Goal: Task Accomplishment & Management: Manage account settings

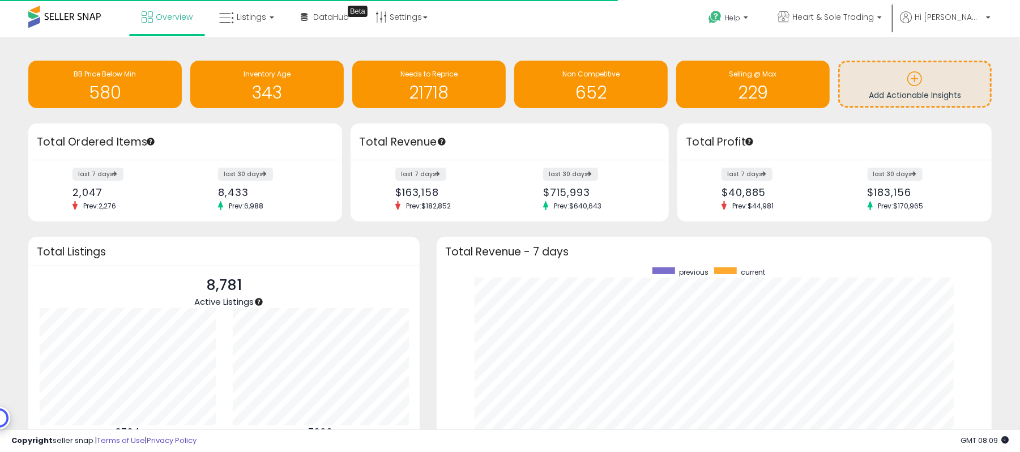
scroll to position [213, 532]
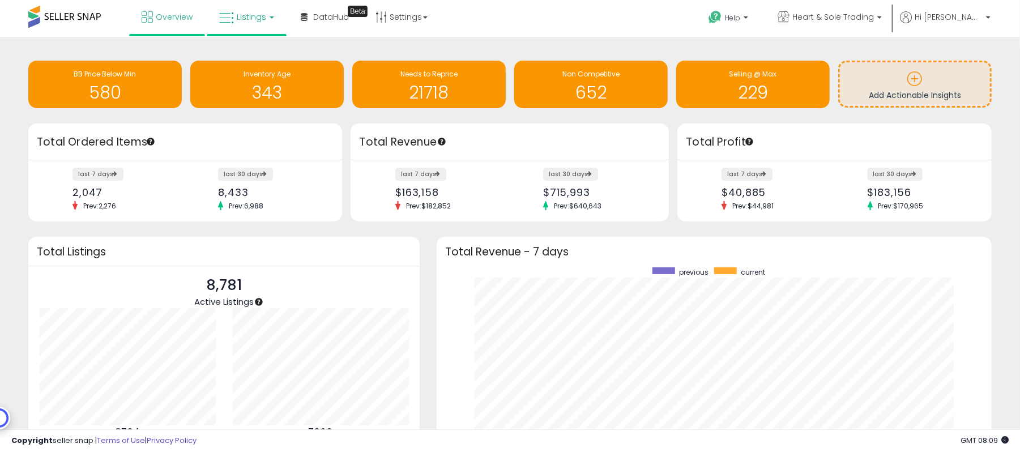
click at [254, 9] on link "Listings" at bounding box center [247, 17] width 72 height 34
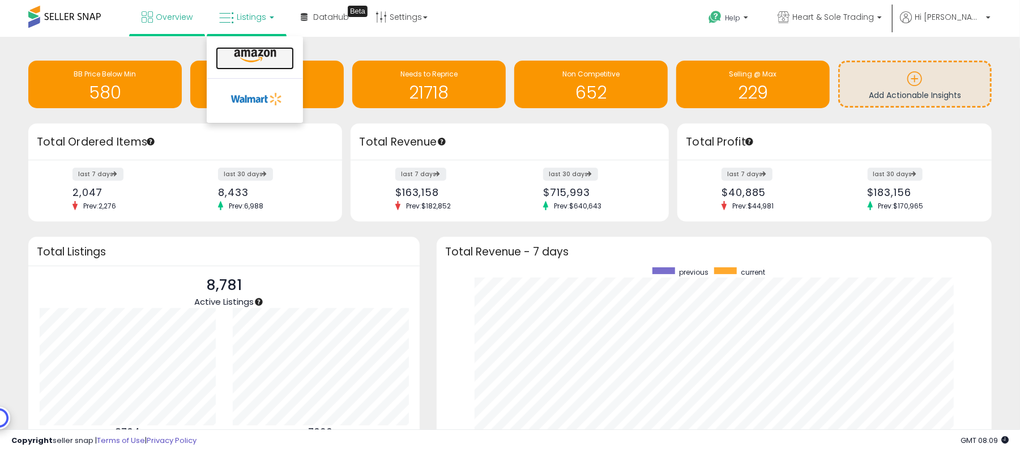
click at [252, 49] on icon at bounding box center [254, 56] width 49 height 15
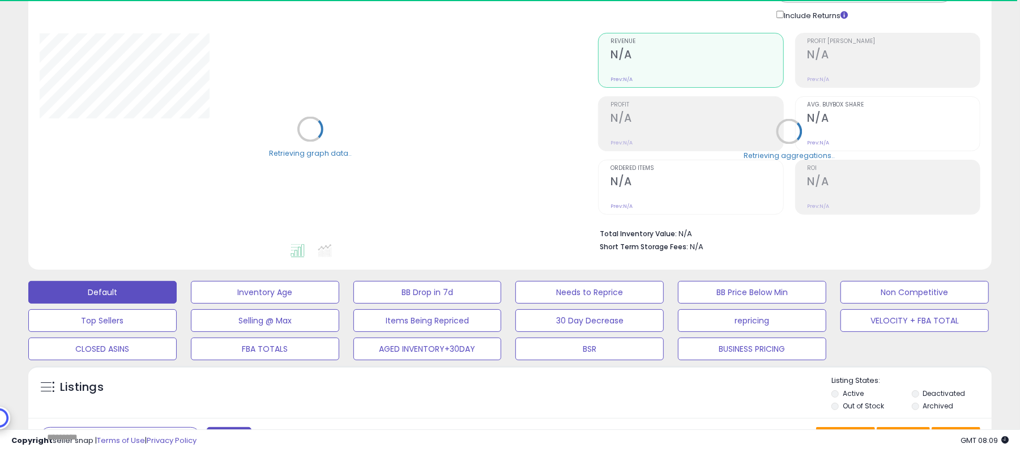
scroll to position [151, 0]
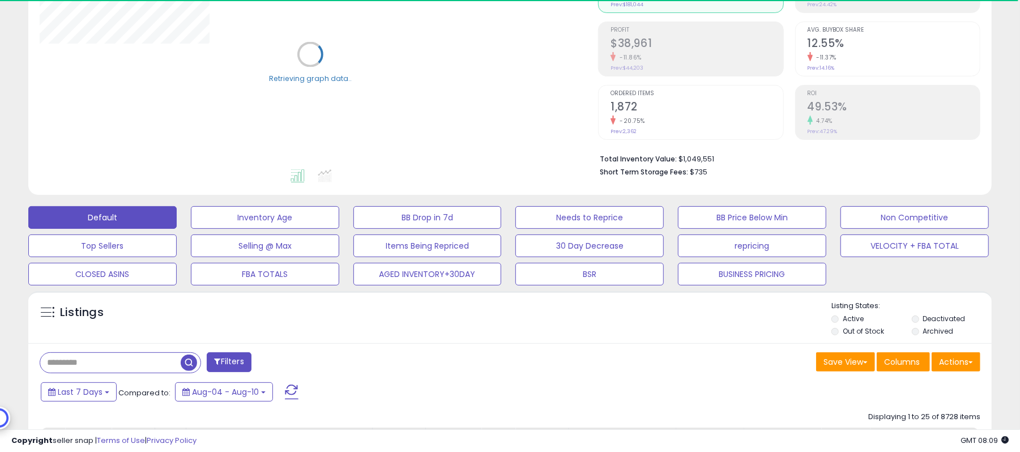
click at [161, 357] on input "text" at bounding box center [110, 363] width 140 height 20
paste input "**********"
click at [283, 362] on span "button" at bounding box center [281, 362] width 16 height 16
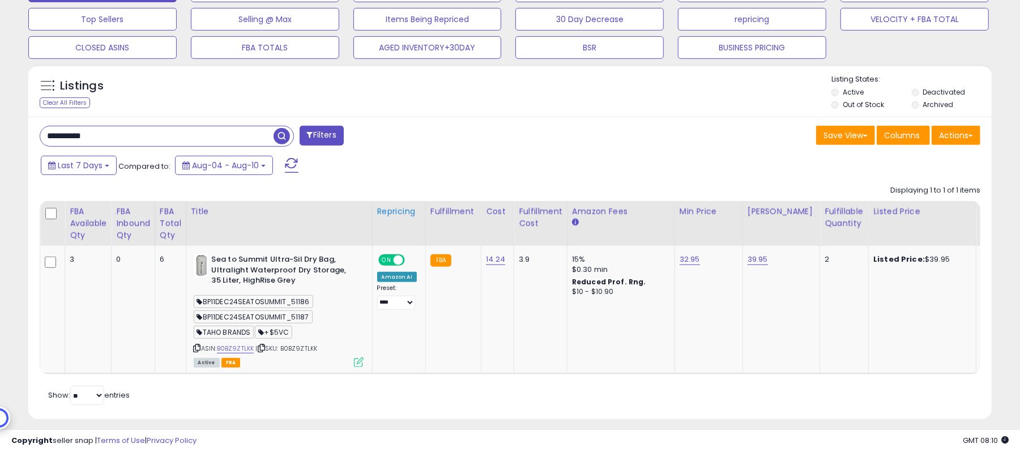
scroll to position [232, 558]
click at [273, 308] on span "BP11DEC24SEATOSUMMIT_51186" at bounding box center [253, 301] width 119 height 13
copy span "BP11DEC24SEATOSUMMIT_51186"
click at [241, 146] on input "**********" at bounding box center [156, 136] width 233 height 20
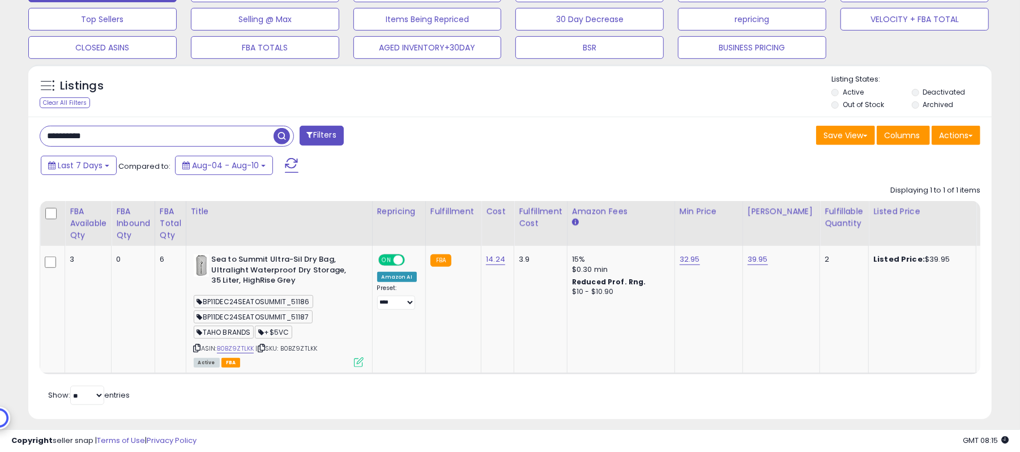
paste input "text"
type input "**********"
click at [286, 136] on span "button" at bounding box center [281, 136] width 16 height 16
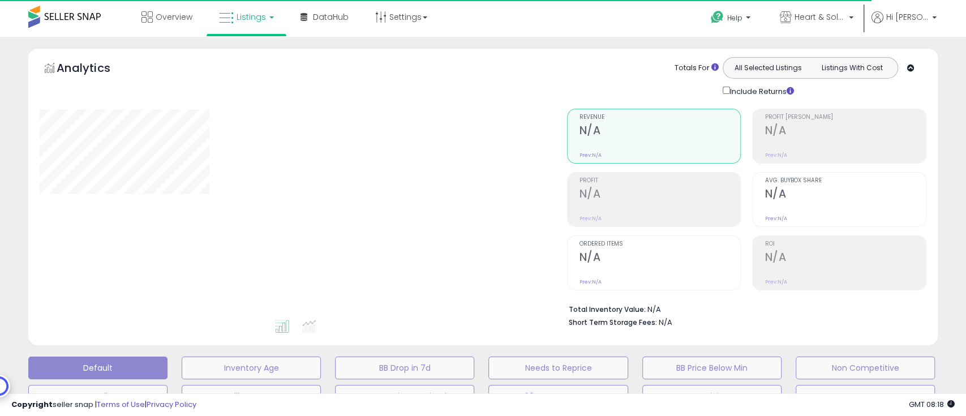
type input "**********"
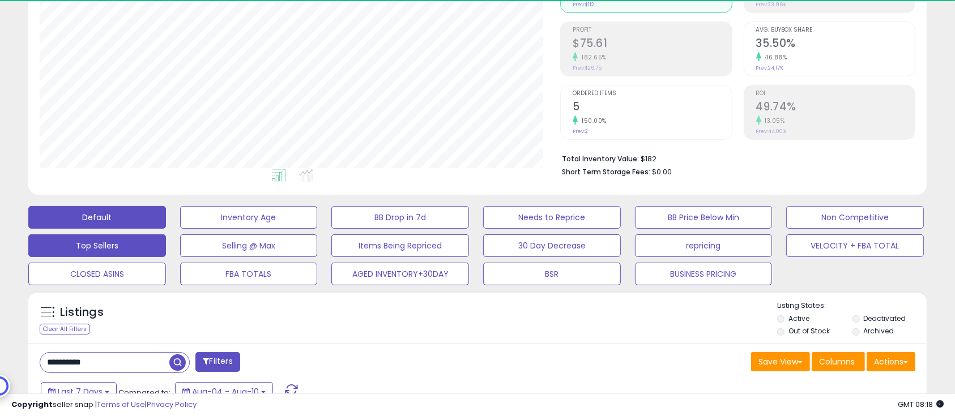
scroll to position [232, 521]
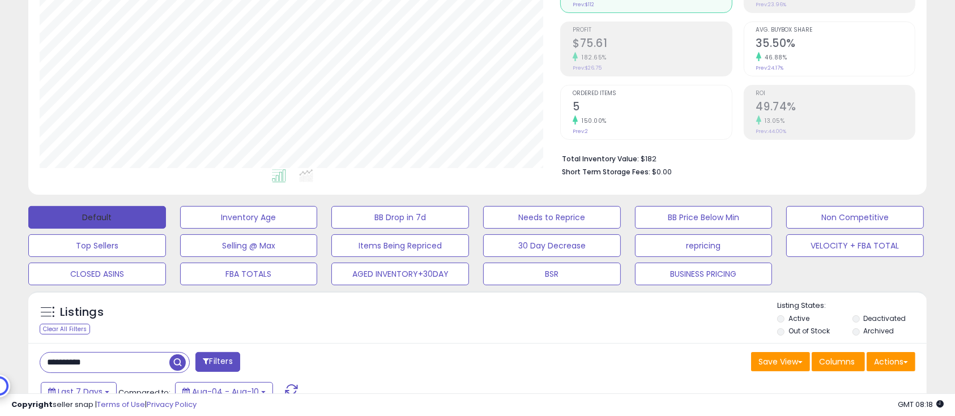
click at [116, 209] on button "Default" at bounding box center [97, 217] width 138 height 23
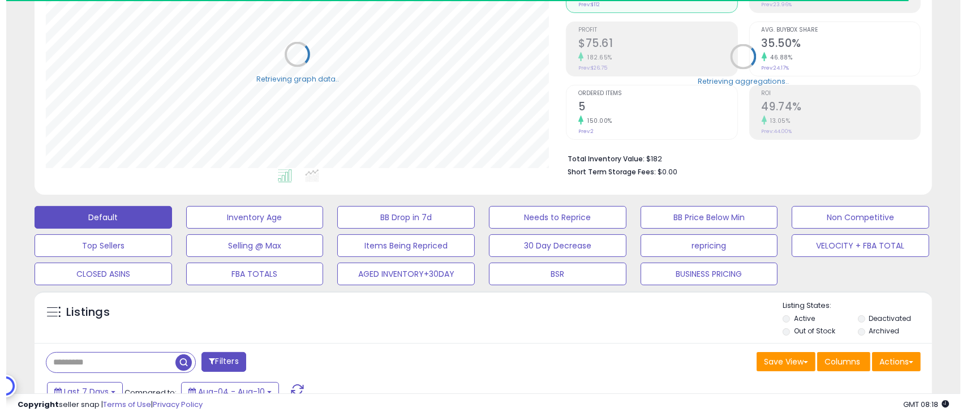
scroll to position [565931, 565642]
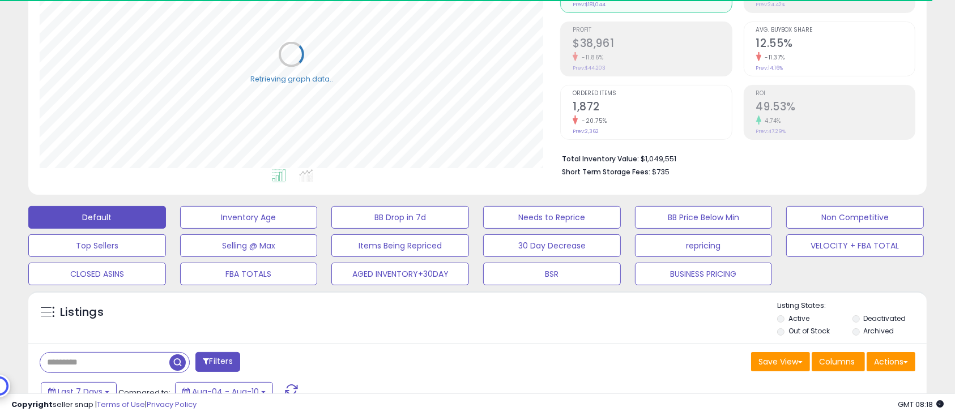
click at [872, 318] on label "Deactivated" at bounding box center [884, 319] width 42 height 10
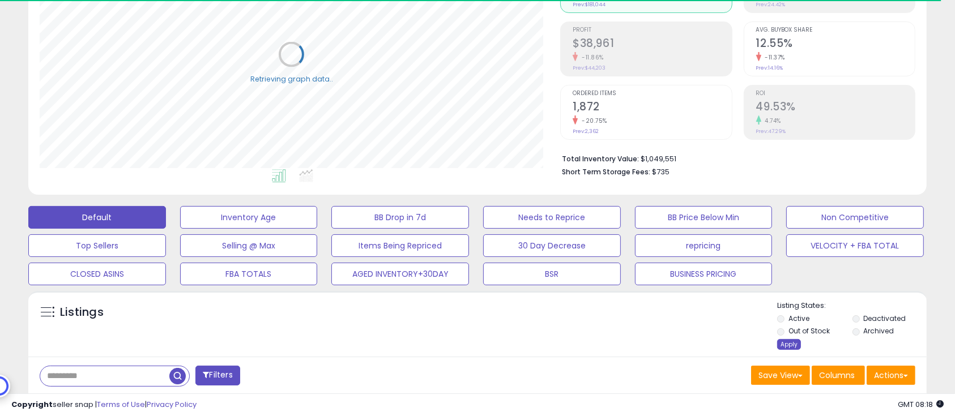
click at [792, 341] on div "Apply" at bounding box center [789, 344] width 24 height 11
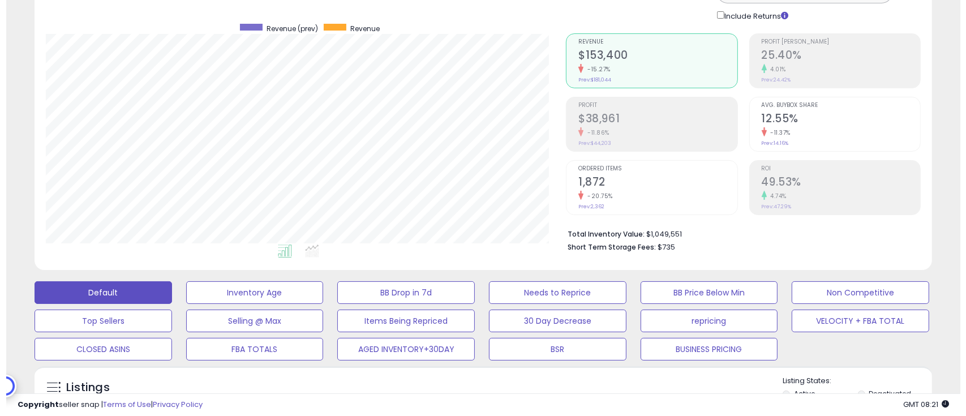
scroll to position [226, 0]
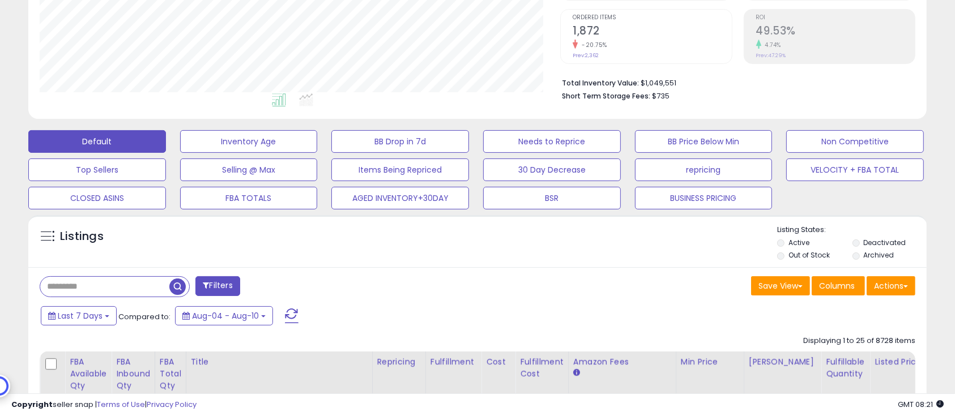
click at [876, 241] on label "Deactivated" at bounding box center [884, 243] width 42 height 10
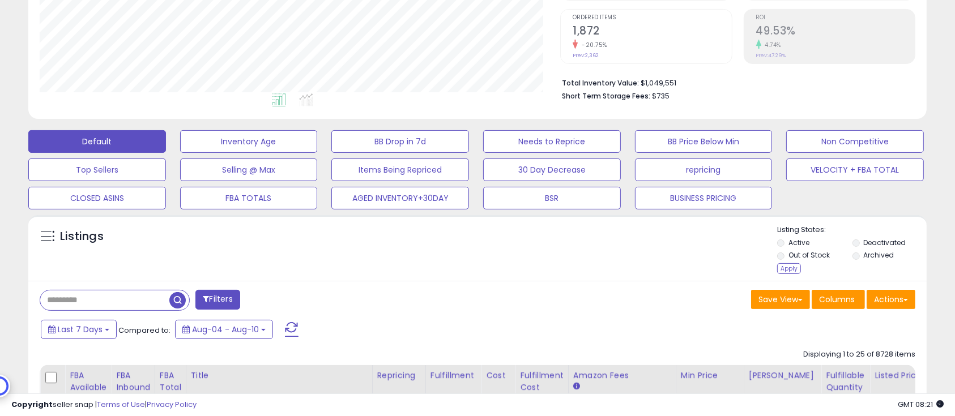
click at [818, 256] on label "Out of Stock" at bounding box center [808, 255] width 41 height 10
click at [793, 269] on div "Apply" at bounding box center [789, 268] width 24 height 11
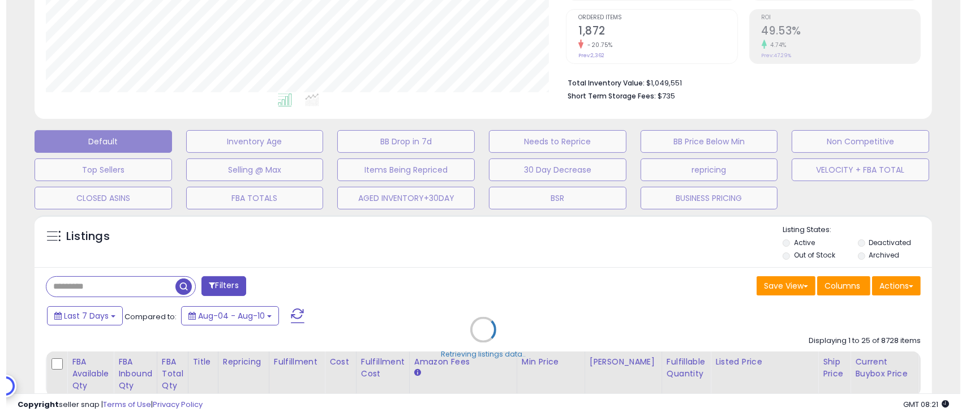
scroll to position [232, 527]
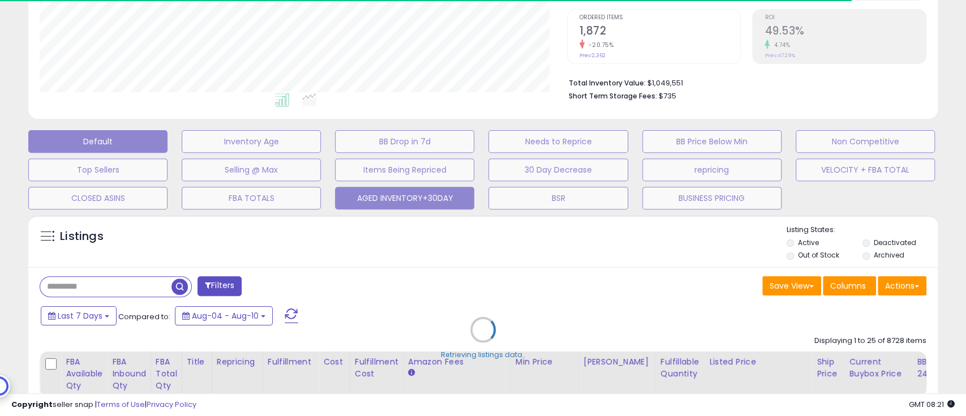
select select "*"
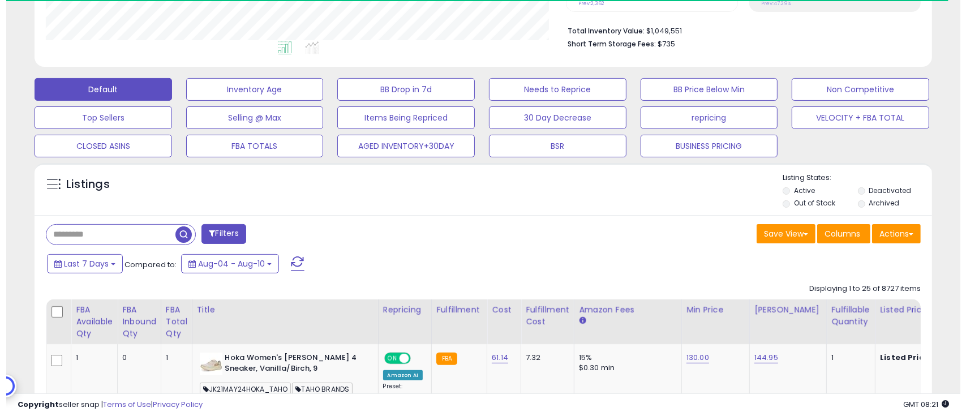
scroll to position [302, 0]
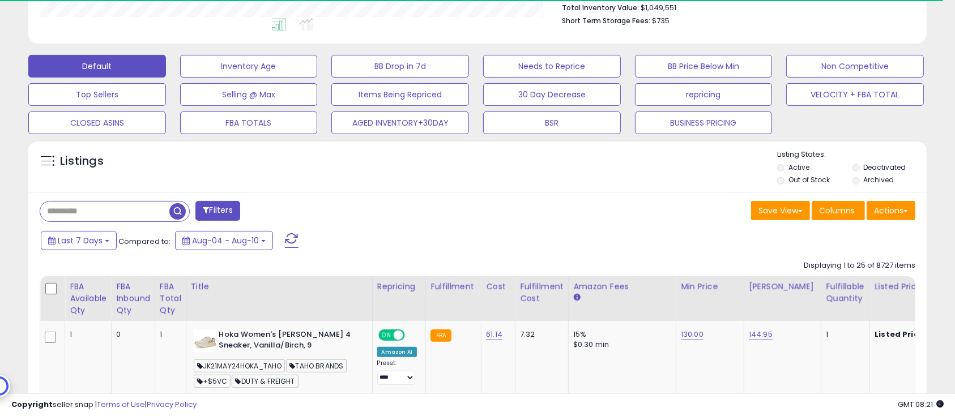
click at [220, 203] on button "Filters" at bounding box center [217, 211] width 44 height 20
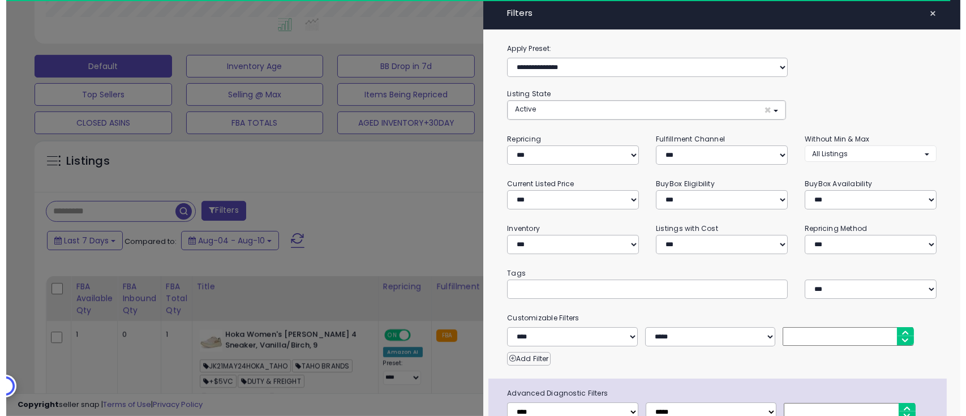
scroll to position [232, 527]
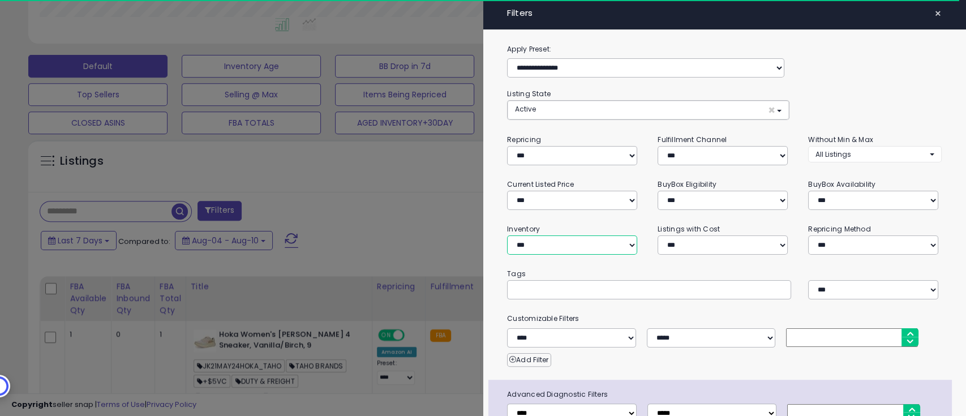
click at [576, 236] on select "**********" at bounding box center [572, 245] width 130 height 19
click at [507, 236] on select "**********" at bounding box center [572, 245] width 130 height 19
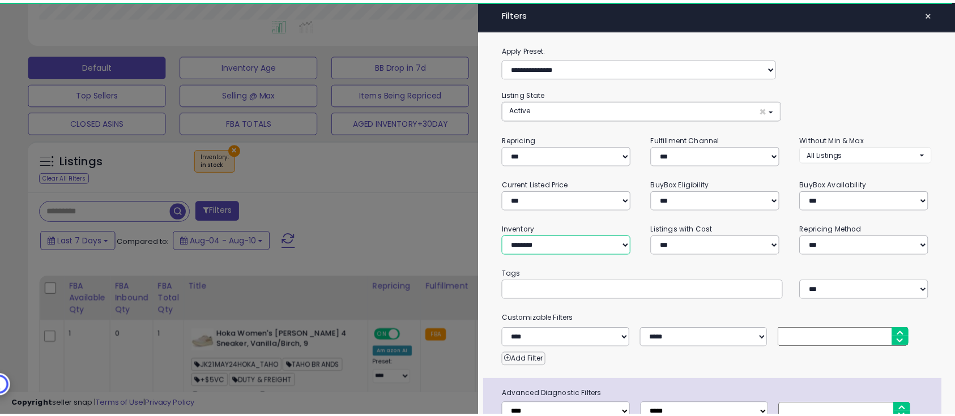
scroll to position [76, 0]
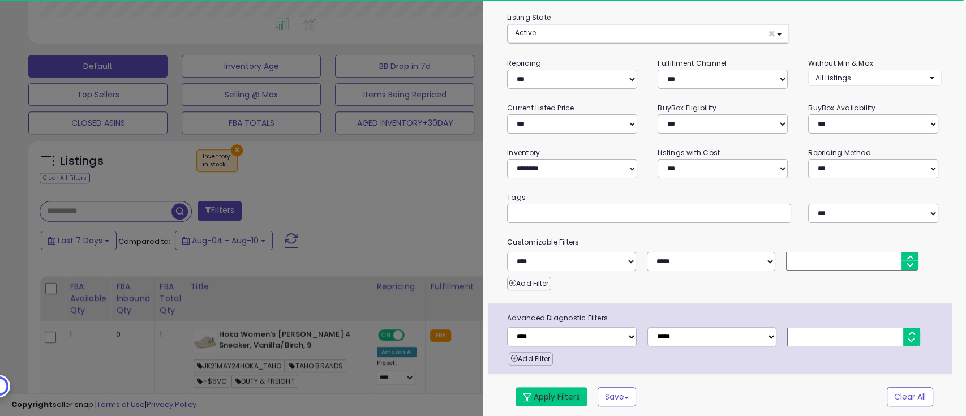
click at [566, 396] on button "Apply Filters" at bounding box center [552, 396] width 72 height 19
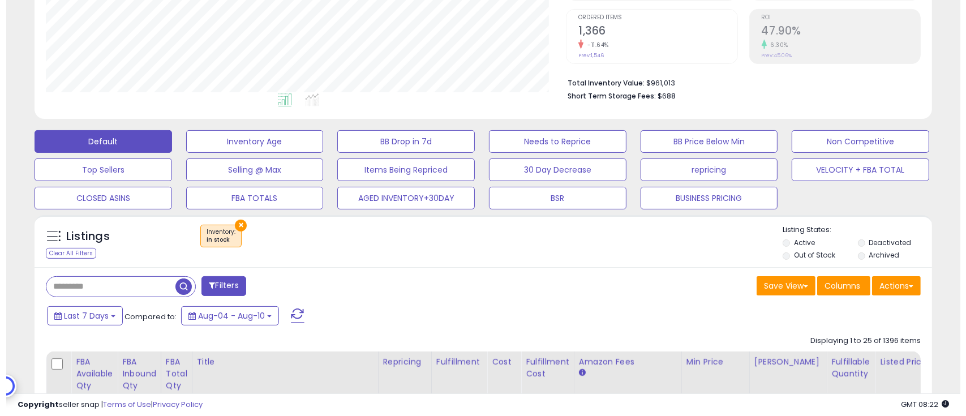
scroll to position [232, 521]
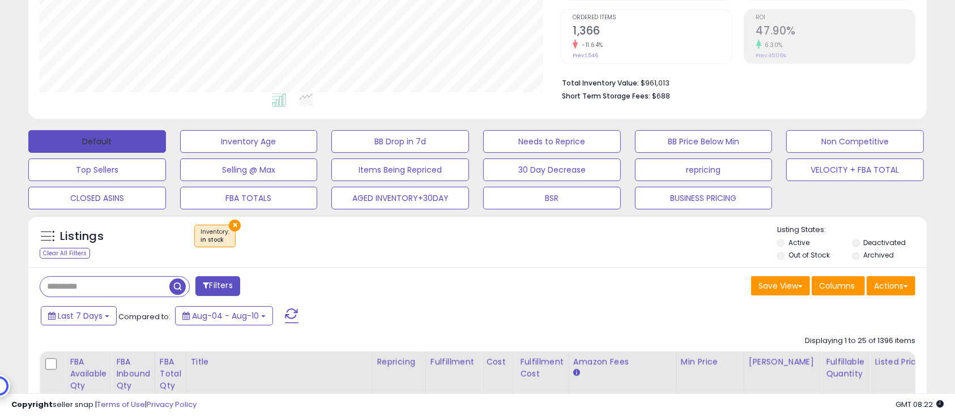
click at [91, 134] on button "Default" at bounding box center [97, 141] width 138 height 23
click at [874, 239] on label "Deactivated" at bounding box center [884, 243] width 42 height 10
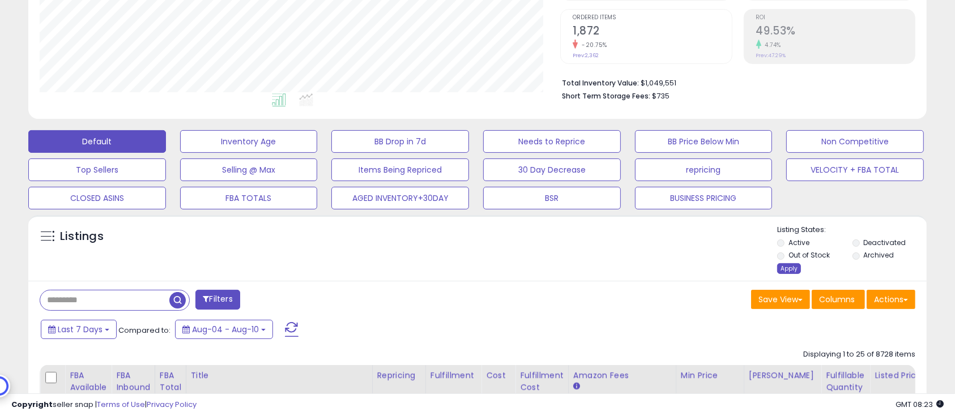
click at [792, 267] on div "Apply" at bounding box center [789, 268] width 24 height 11
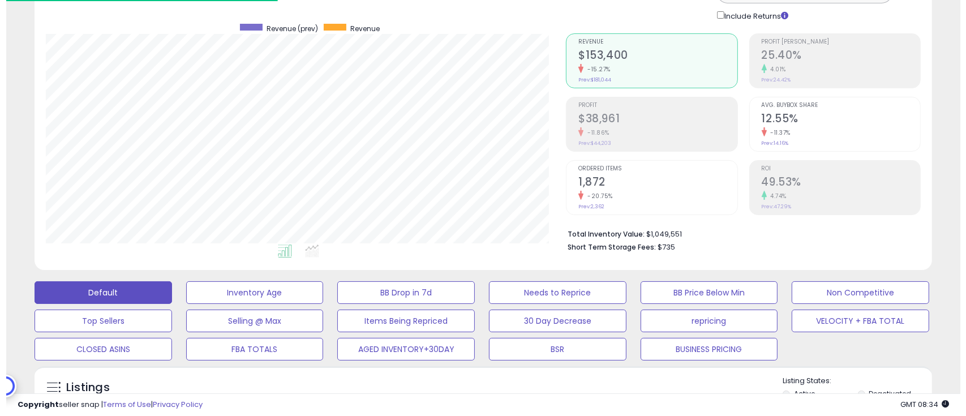
scroll to position [226, 0]
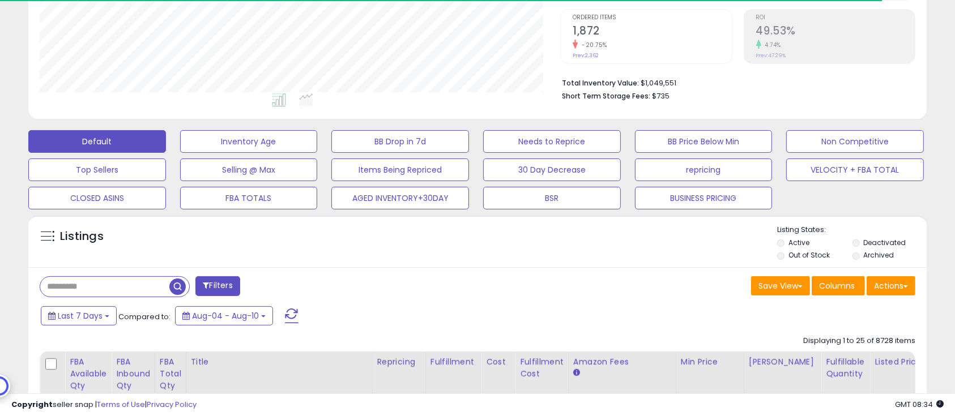
click at [877, 242] on label "Deactivated" at bounding box center [884, 243] width 42 height 10
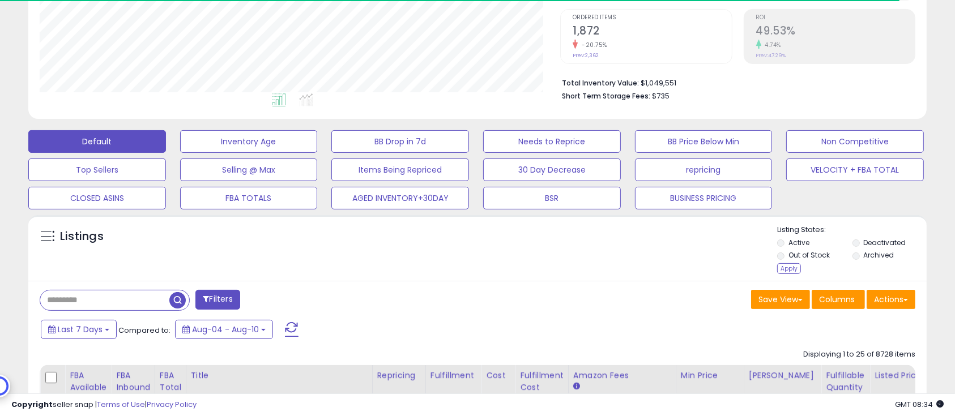
click at [807, 258] on label "Out of Stock" at bounding box center [808, 255] width 41 height 10
click at [797, 269] on div "Apply" at bounding box center [789, 268] width 24 height 11
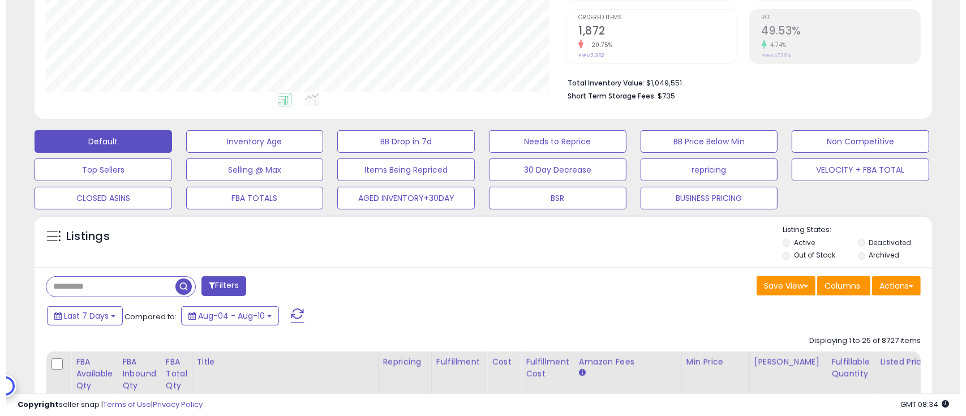
scroll to position [232, 521]
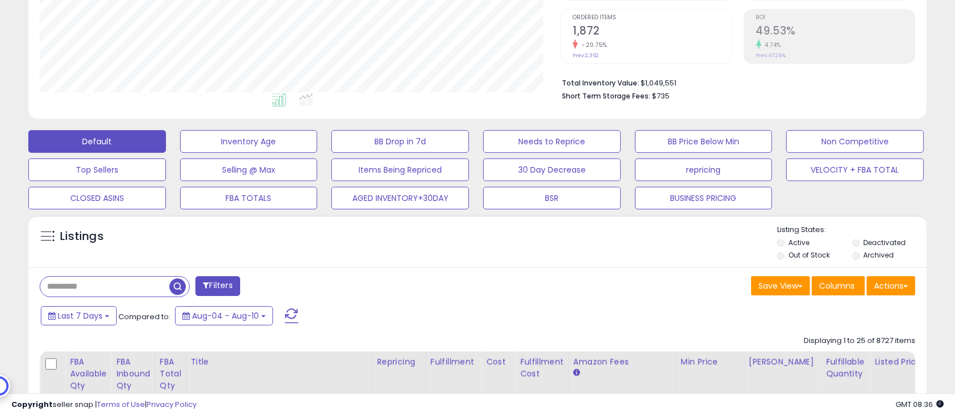
click at [225, 288] on button "Filters" at bounding box center [217, 286] width 44 height 20
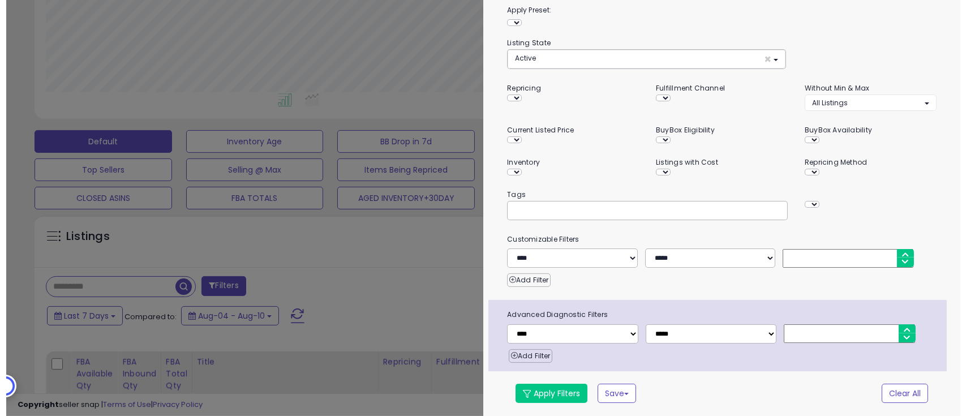
scroll to position [232, 527]
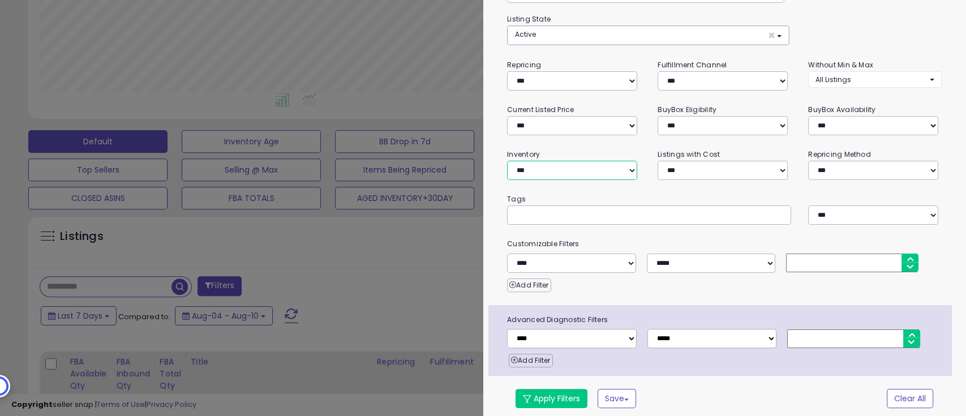
click at [602, 162] on select "**********" at bounding box center [572, 170] width 130 height 19
select select "********"
click at [507, 161] on select "**********" at bounding box center [572, 170] width 130 height 19
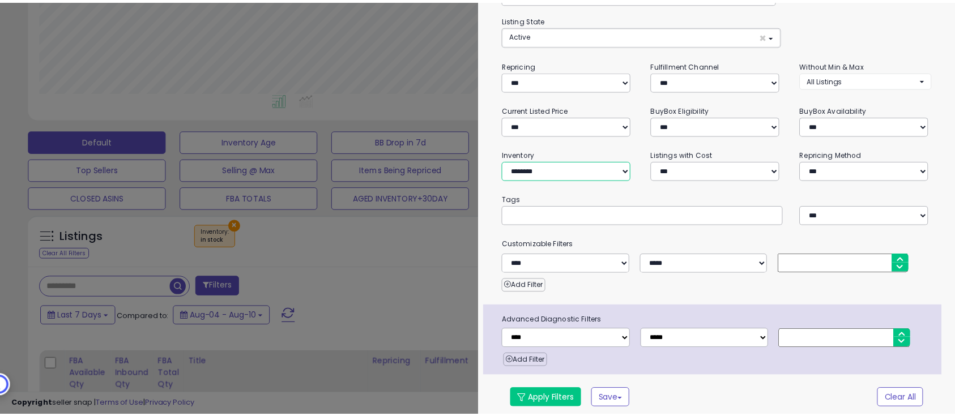
scroll to position [76, 0]
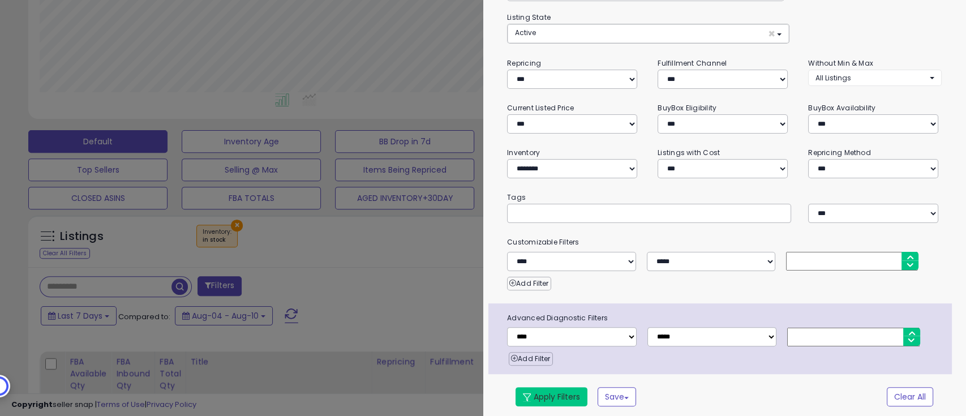
click at [564, 387] on button "Apply Filters" at bounding box center [552, 396] width 72 height 19
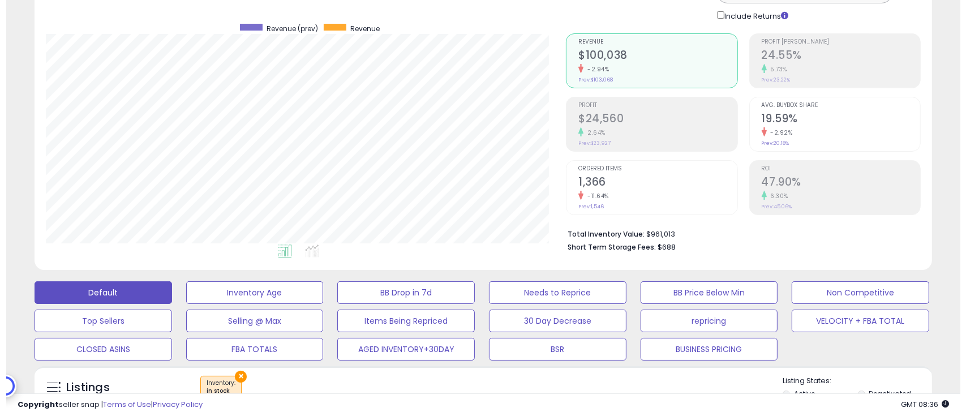
scroll to position [226, 0]
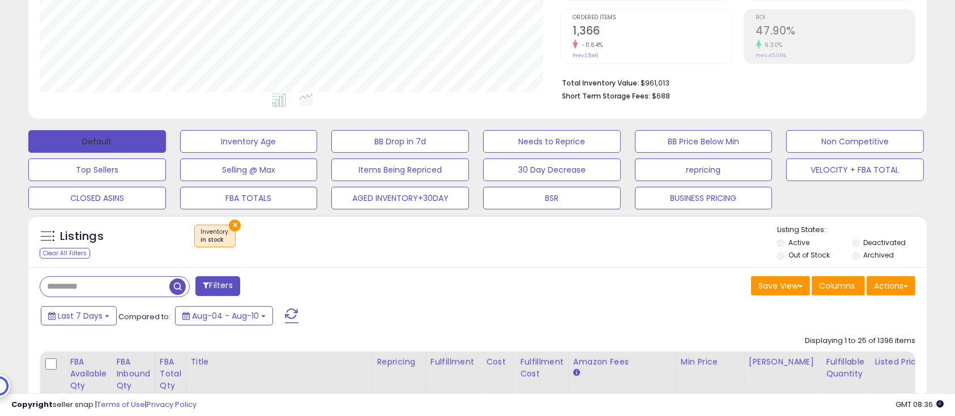
click at [126, 136] on button "Default" at bounding box center [97, 141] width 138 height 23
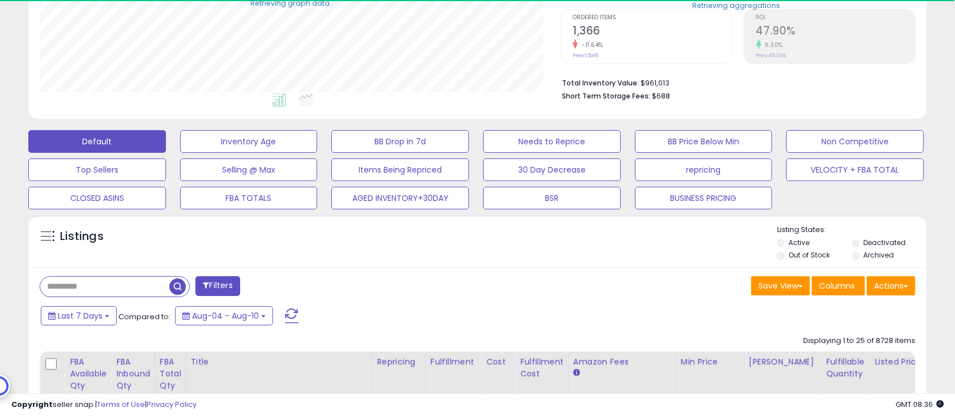
scroll to position [565931, 565642]
click at [876, 239] on label "Deactivated" at bounding box center [884, 243] width 42 height 10
click at [789, 241] on label "Active" at bounding box center [798, 243] width 21 height 10
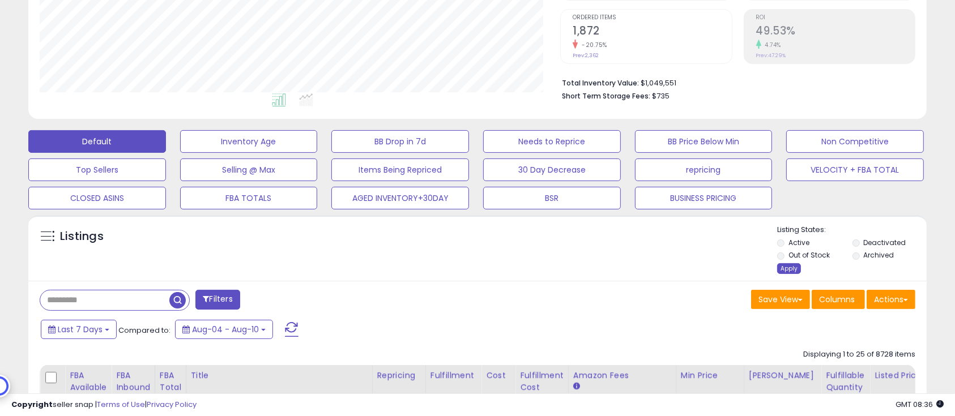
click at [797, 254] on label "Out of Stock" at bounding box center [808, 255] width 41 height 10
click at [788, 266] on div "Apply" at bounding box center [789, 268] width 24 height 11
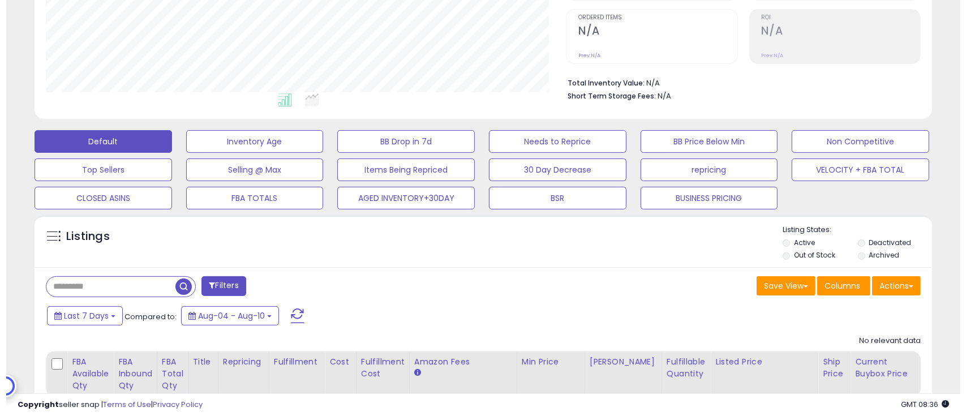
scroll to position [232, 521]
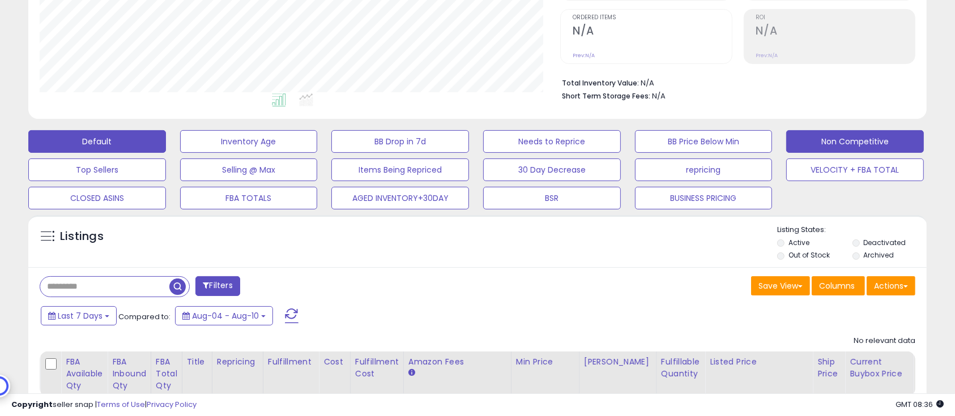
click at [318, 138] on button "Non Competitive" at bounding box center [249, 141] width 138 height 23
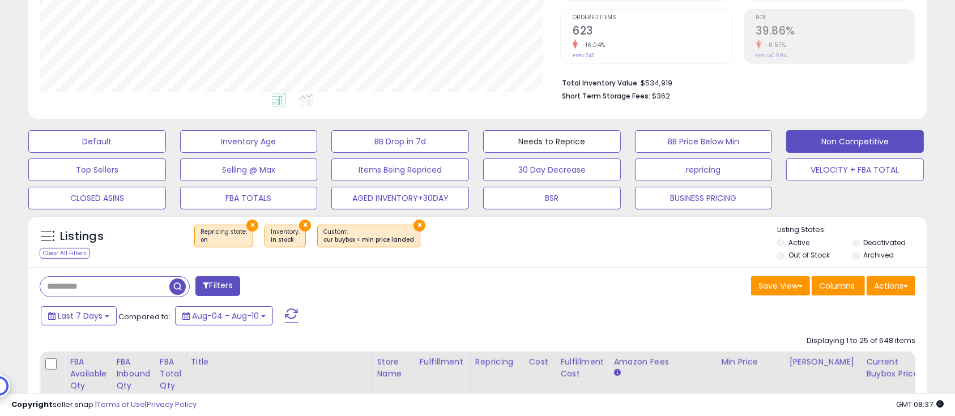
drag, startPoint x: 567, startPoint y: 138, endPoint x: 761, endPoint y: 255, distance: 226.5
click at [166, 138] on button "Needs to Reprice" at bounding box center [97, 141] width 138 height 23
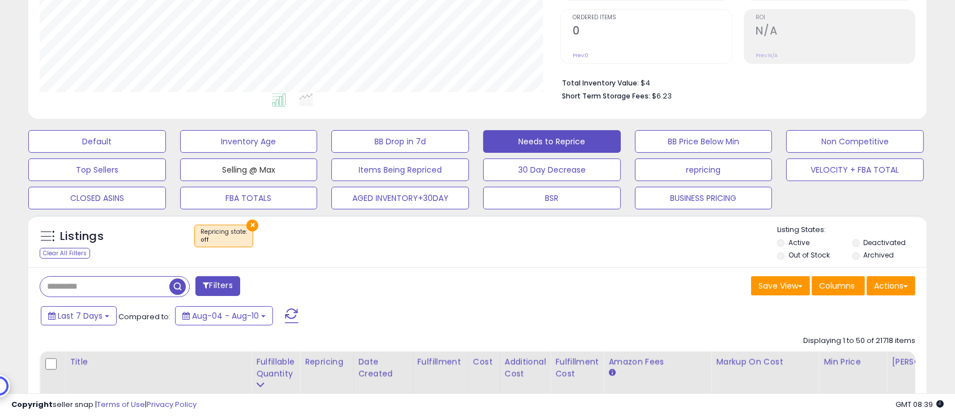
drag, startPoint x: 234, startPoint y: 175, endPoint x: 670, endPoint y: 221, distance: 438.4
click at [166, 153] on button "Selling @ Max" at bounding box center [97, 141] width 138 height 23
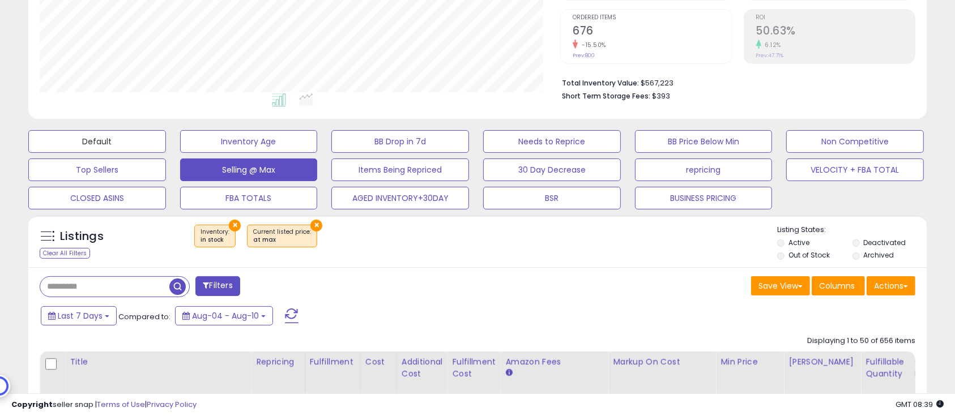
drag, startPoint x: 86, startPoint y: 144, endPoint x: 724, endPoint y: 259, distance: 647.8
click at [86, 144] on button "Default" at bounding box center [97, 141] width 138 height 23
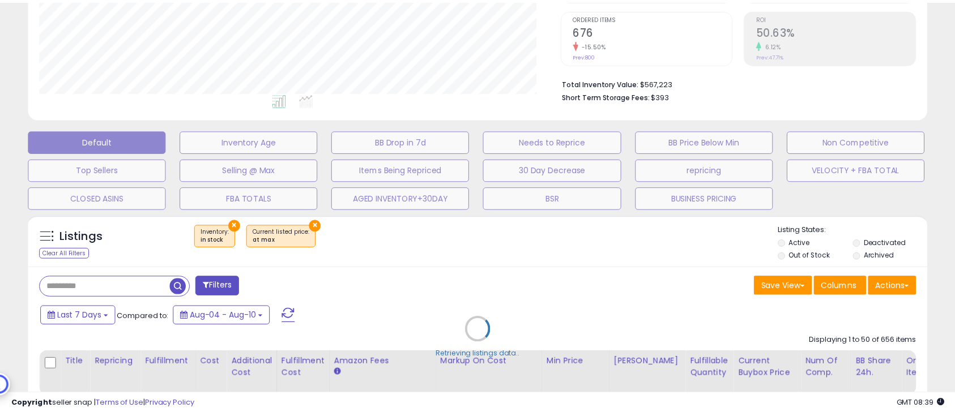
scroll to position [232, 527]
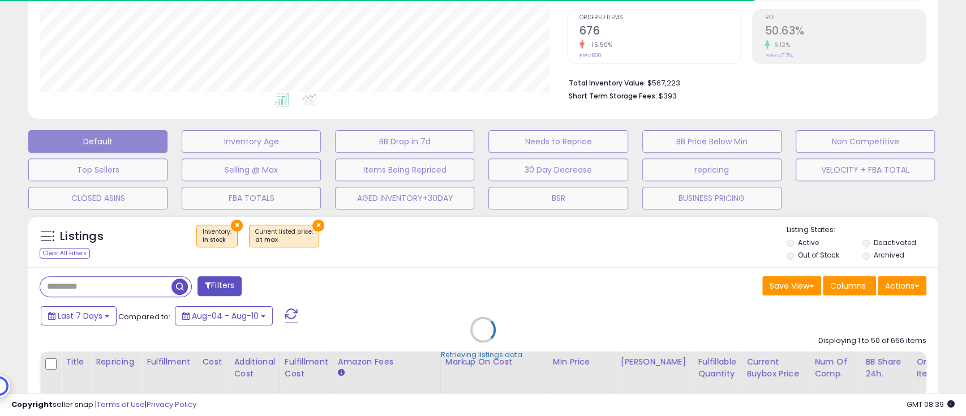
select select "**"
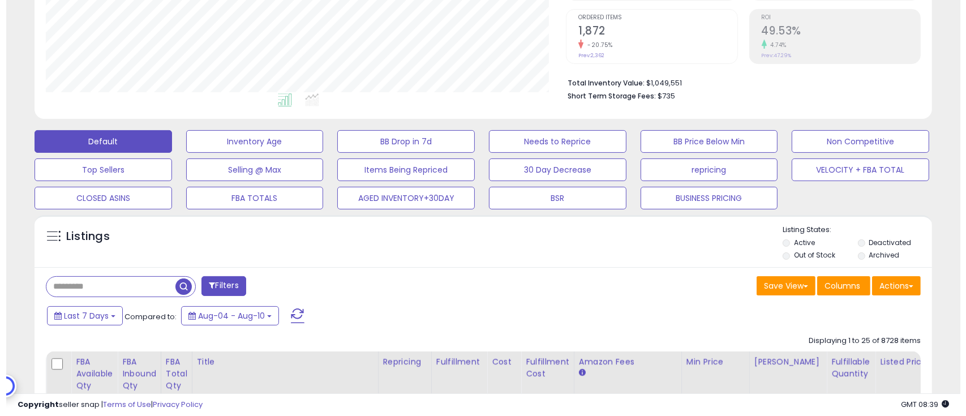
scroll to position [232, 521]
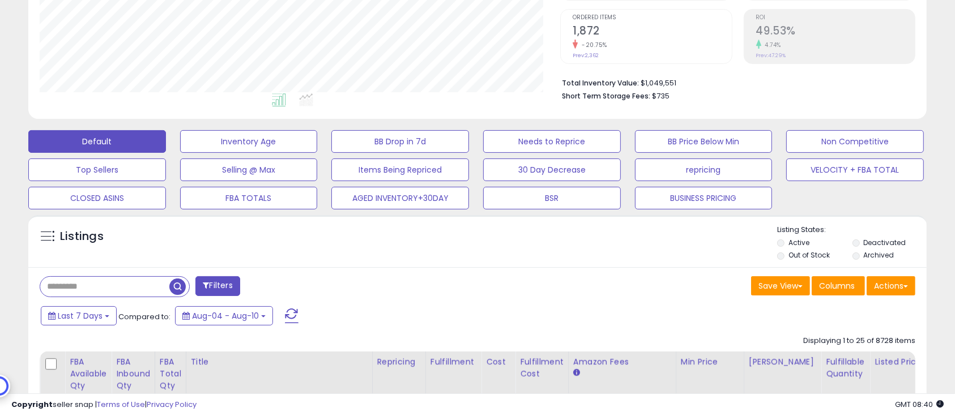
click at [866, 241] on label "Deactivated" at bounding box center [884, 243] width 42 height 10
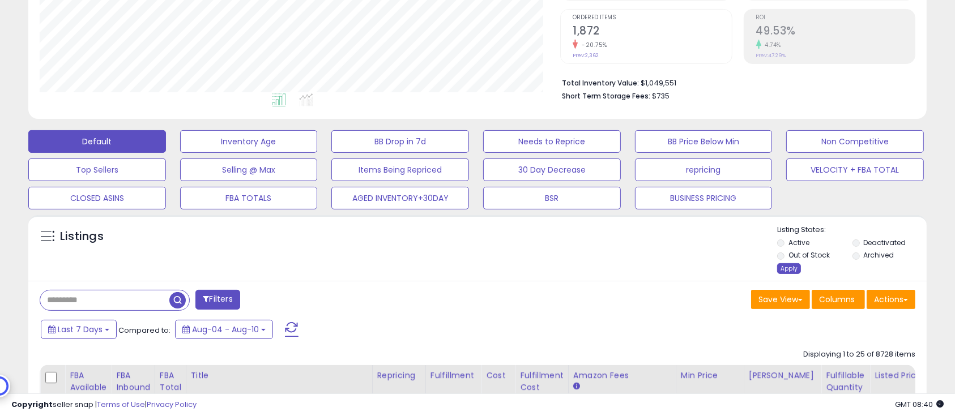
click at [793, 269] on div "Apply" at bounding box center [789, 268] width 24 height 11
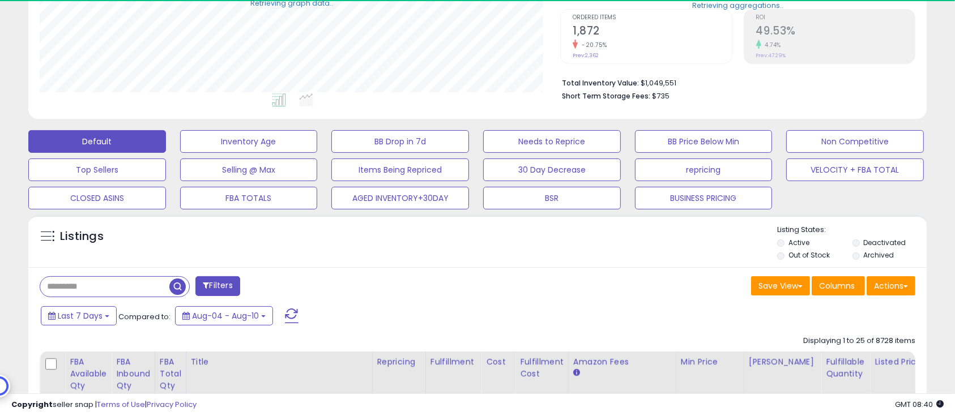
scroll to position [565931, 565642]
click at [902, 294] on button "Actions" at bounding box center [890, 285] width 49 height 19
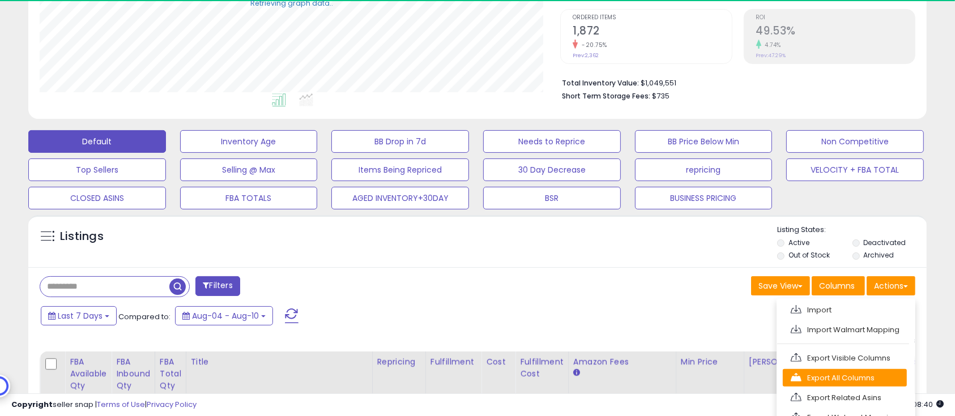
click at [872, 371] on link "Export All Columns" at bounding box center [844, 378] width 124 height 18
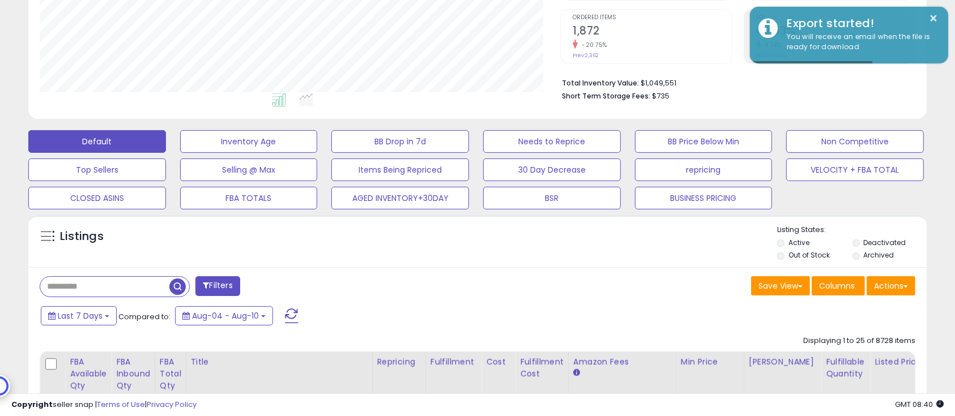
scroll to position [232, 521]
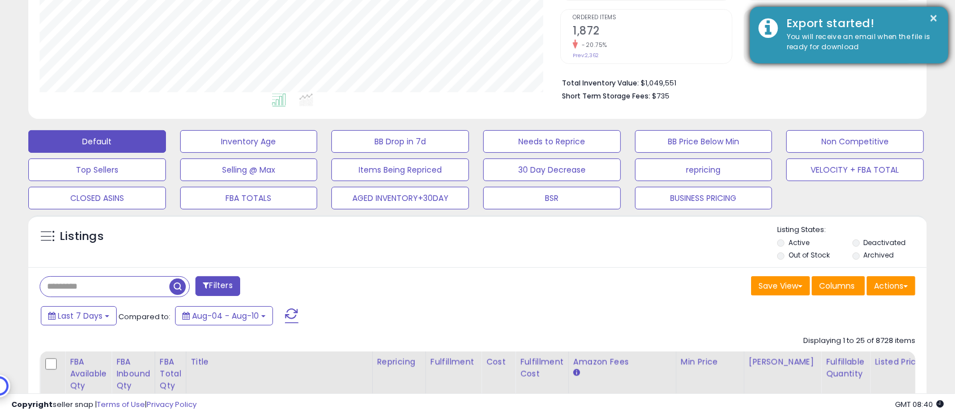
click at [938, 17] on div "Export started!" at bounding box center [858, 23] width 161 height 16
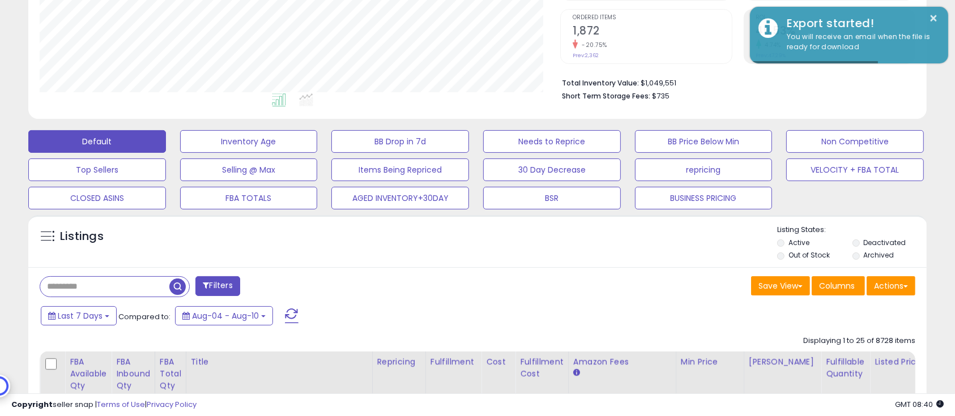
click at [675, 245] on div "Listings" at bounding box center [477, 244] width 898 height 38
